Goal: Information Seeking & Learning: Find specific fact

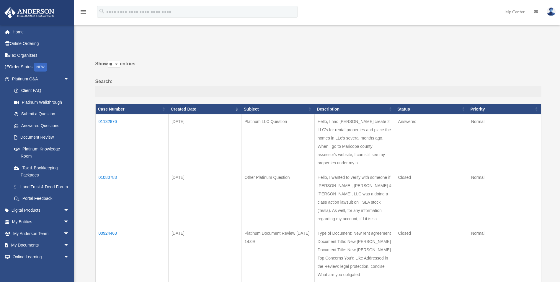
click at [106, 121] on td "01132876" at bounding box center [131, 142] width 73 height 56
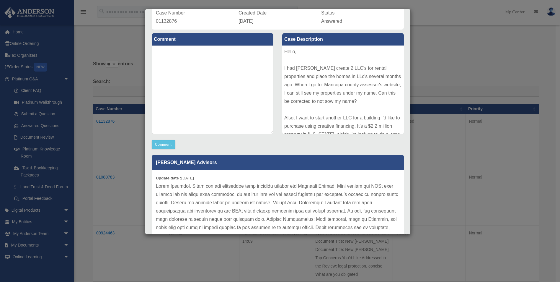
scroll to position [102, 0]
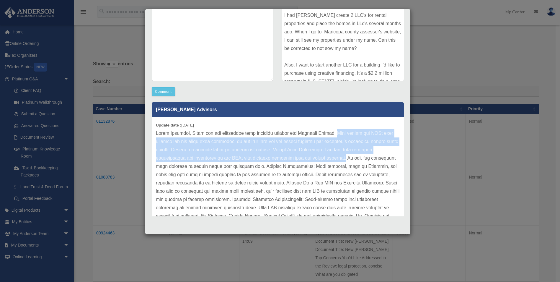
drag, startPoint x: 332, startPoint y: 133, endPoint x: 337, endPoint y: 161, distance: 29.1
click at [337, 161] on p at bounding box center [278, 195] width 244 height 132
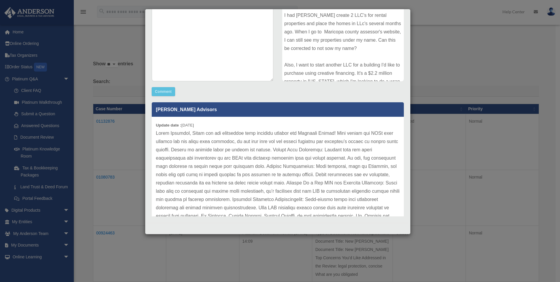
click at [323, 180] on p at bounding box center [278, 195] width 244 height 132
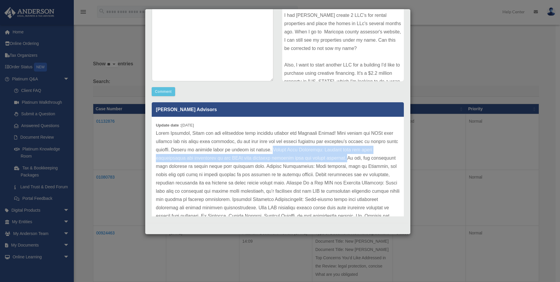
drag, startPoint x: 289, startPoint y: 149, endPoint x: 339, endPoint y: 161, distance: 51.4
click at [339, 161] on p at bounding box center [278, 195] width 244 height 132
copy p "Verify Deed Recording: Confirm that the deeds transferring the properties to th…"
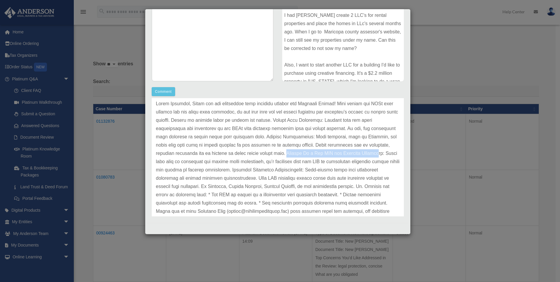
drag, startPoint x: 268, startPoint y: 152, endPoint x: 358, endPoint y: 152, distance: 90.0
click at [358, 152] on p at bounding box center [278, 165] width 244 height 132
drag, startPoint x: 228, startPoint y: 169, endPoint x: 296, endPoint y: 170, distance: 68.8
click at [296, 170] on p at bounding box center [278, 165] width 244 height 132
click at [282, 236] on div "Case Detail × Platinum LLC Question Case Number 01132876 Created Date [DATE] St…" at bounding box center [280, 141] width 560 height 282
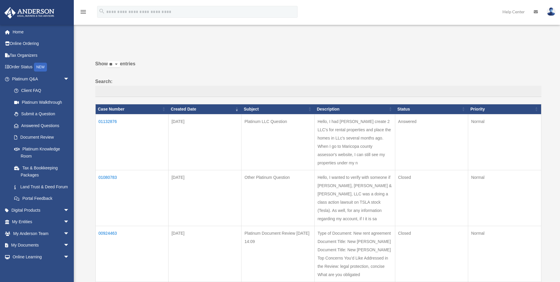
click at [110, 120] on td "01132876" at bounding box center [131, 142] width 73 height 56
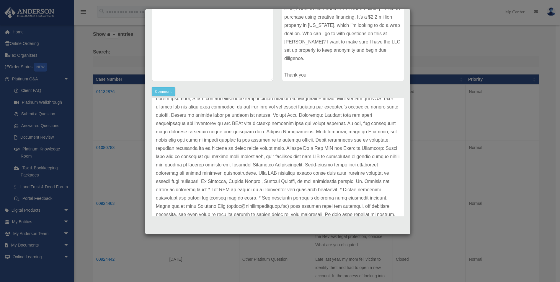
scroll to position [58, 0]
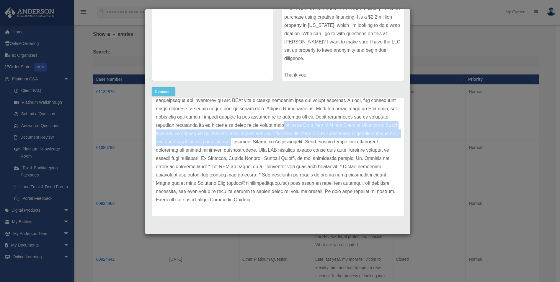
drag, startPoint x: 266, startPoint y: 124, endPoint x: 225, endPoint y: 144, distance: 45.0
click at [225, 144] on p at bounding box center [278, 137] width 244 height 132
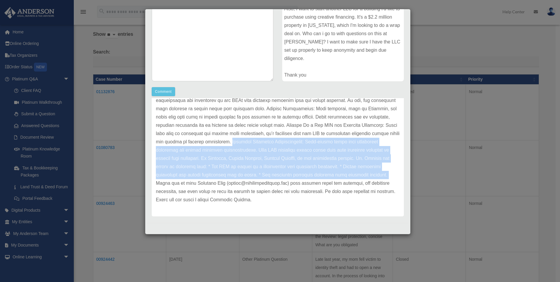
drag, startPoint x: 227, startPoint y: 143, endPoint x: 359, endPoint y: 177, distance: 135.9
click at [359, 177] on p at bounding box center [278, 137] width 244 height 132
copy p "Creative Financing Considerations: Wrap-around deals have additional liability …"
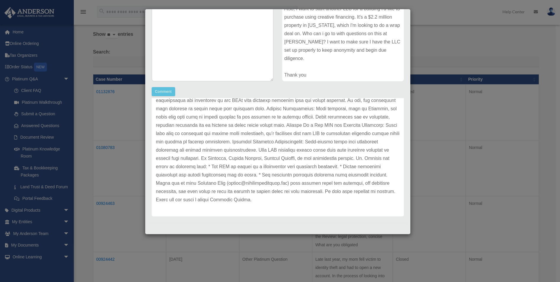
click at [234, 251] on div "Case Detail × Platinum LLC Question Case Number 01132876 Created Date [DATE] St…" at bounding box center [280, 141] width 560 height 282
